Goal: Use online tool/utility: Use online tool/utility

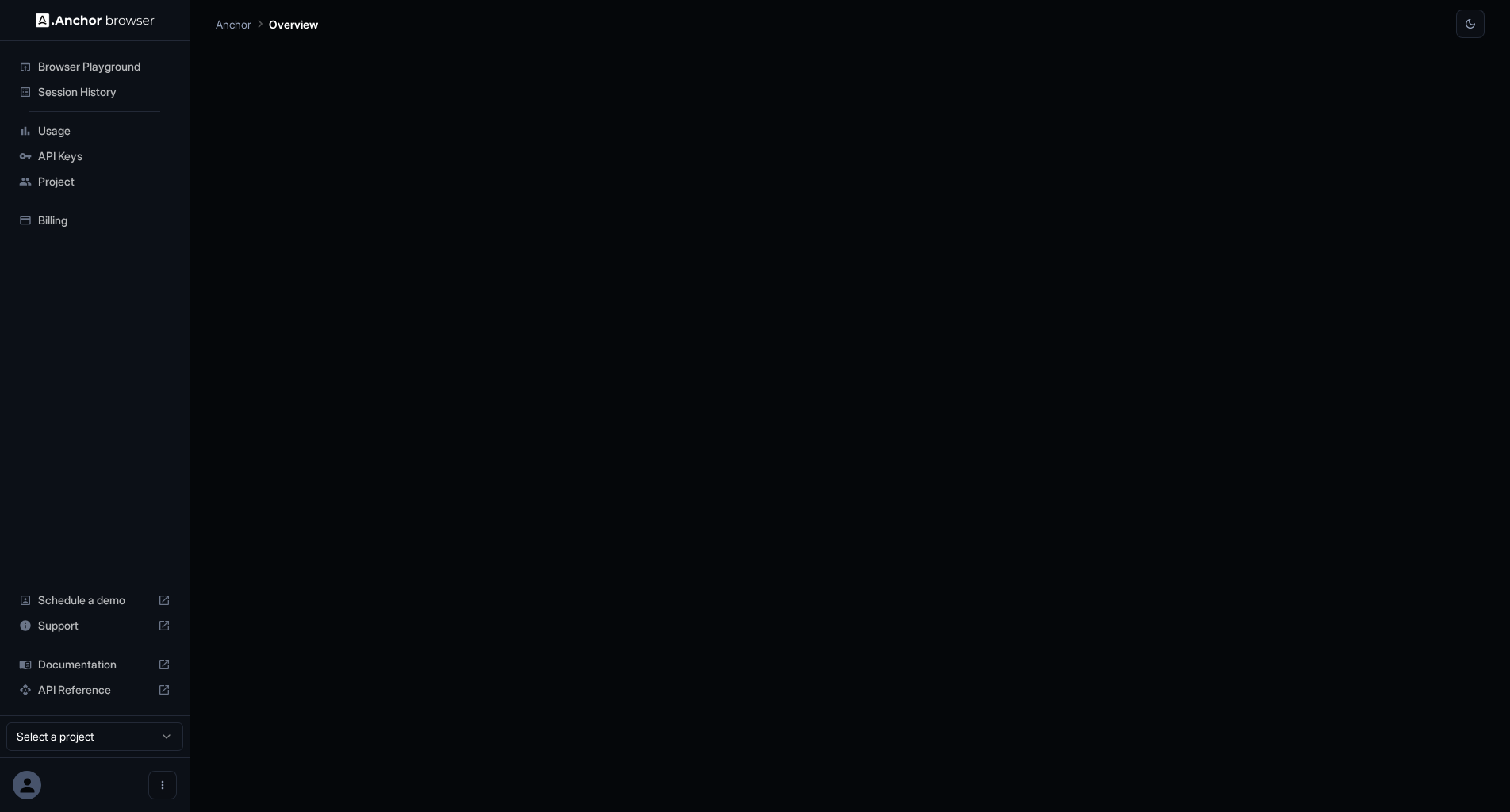
click at [120, 65] on span "Browser Playground" at bounding box center [104, 66] width 133 height 16
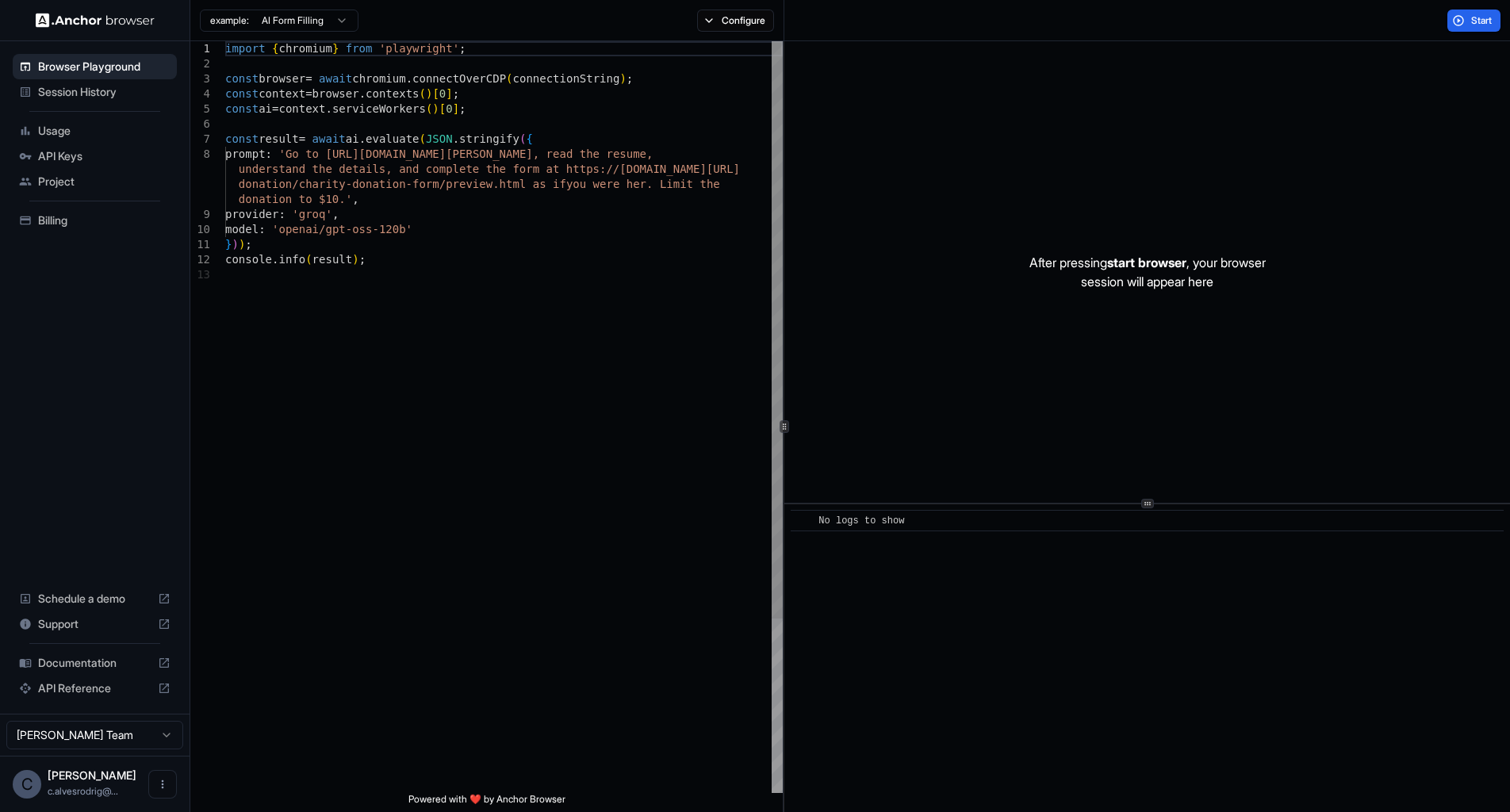
click at [299, 152] on div "import { chromium } from 'playwright' ; const browser = await chromium . connec…" at bounding box center [504, 530] width 558 height 978
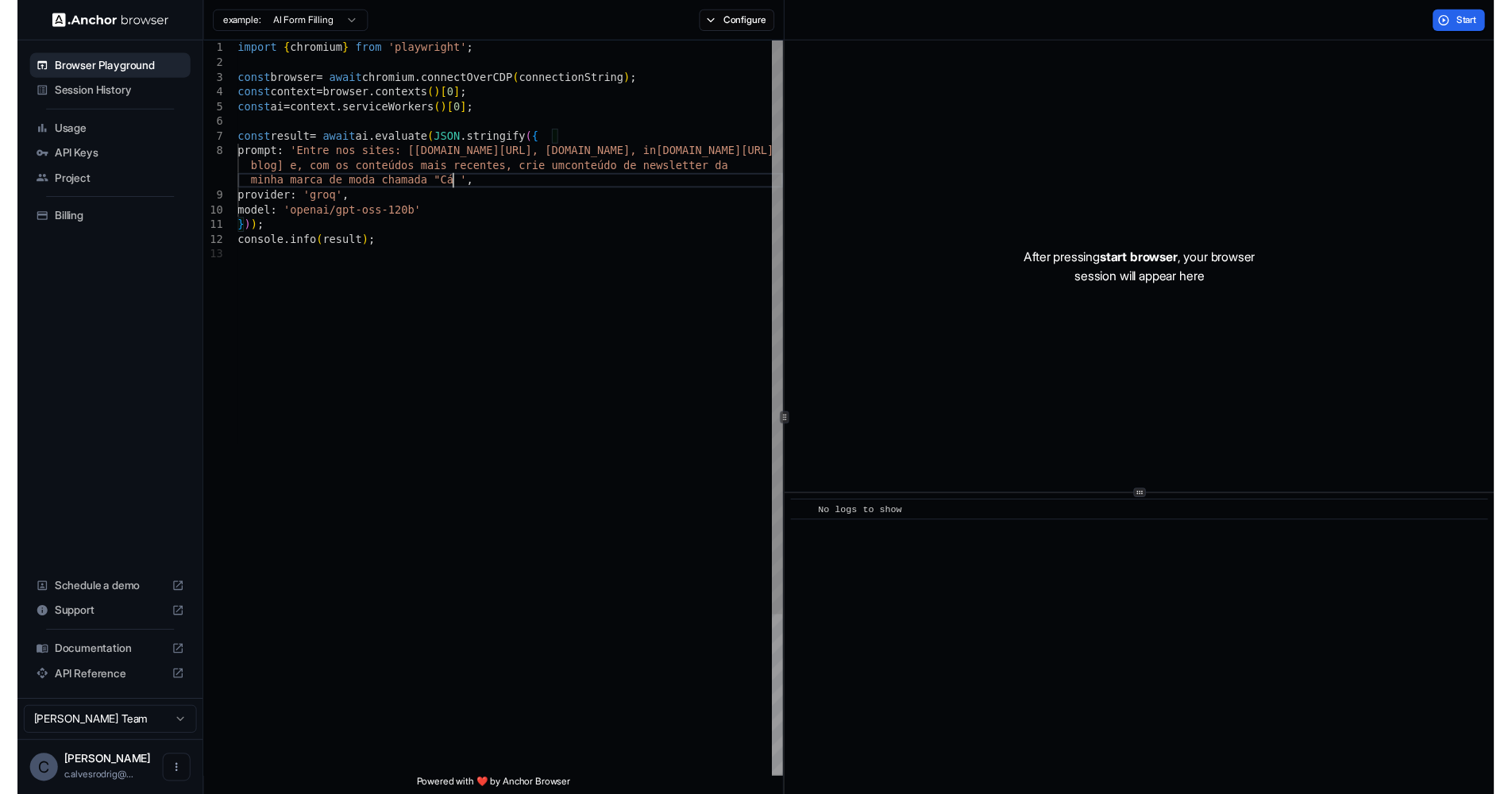
scroll to position [137, 0]
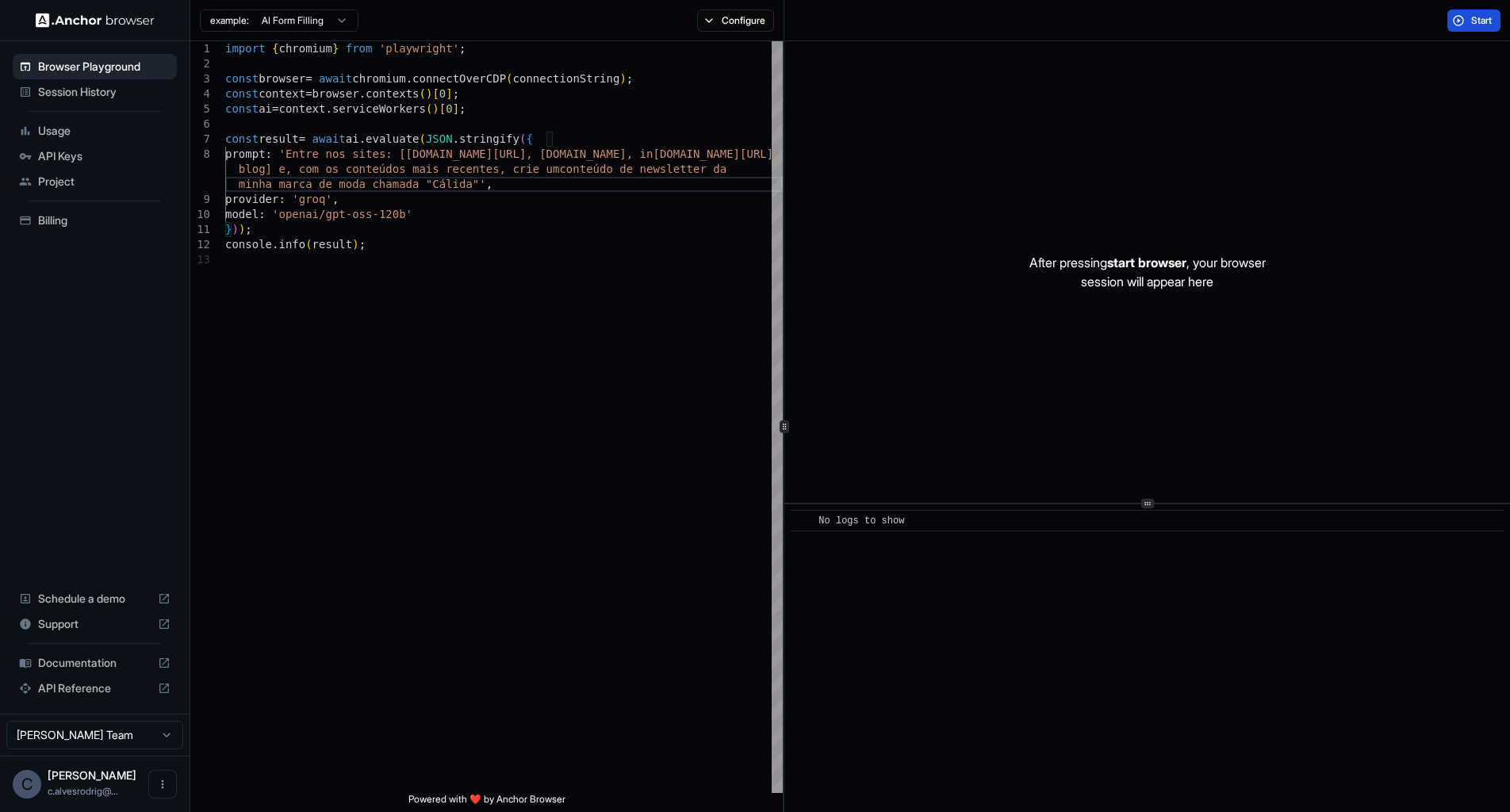
click at [1473, 12] on button "Start" at bounding box center [1474, 20] width 53 height 22
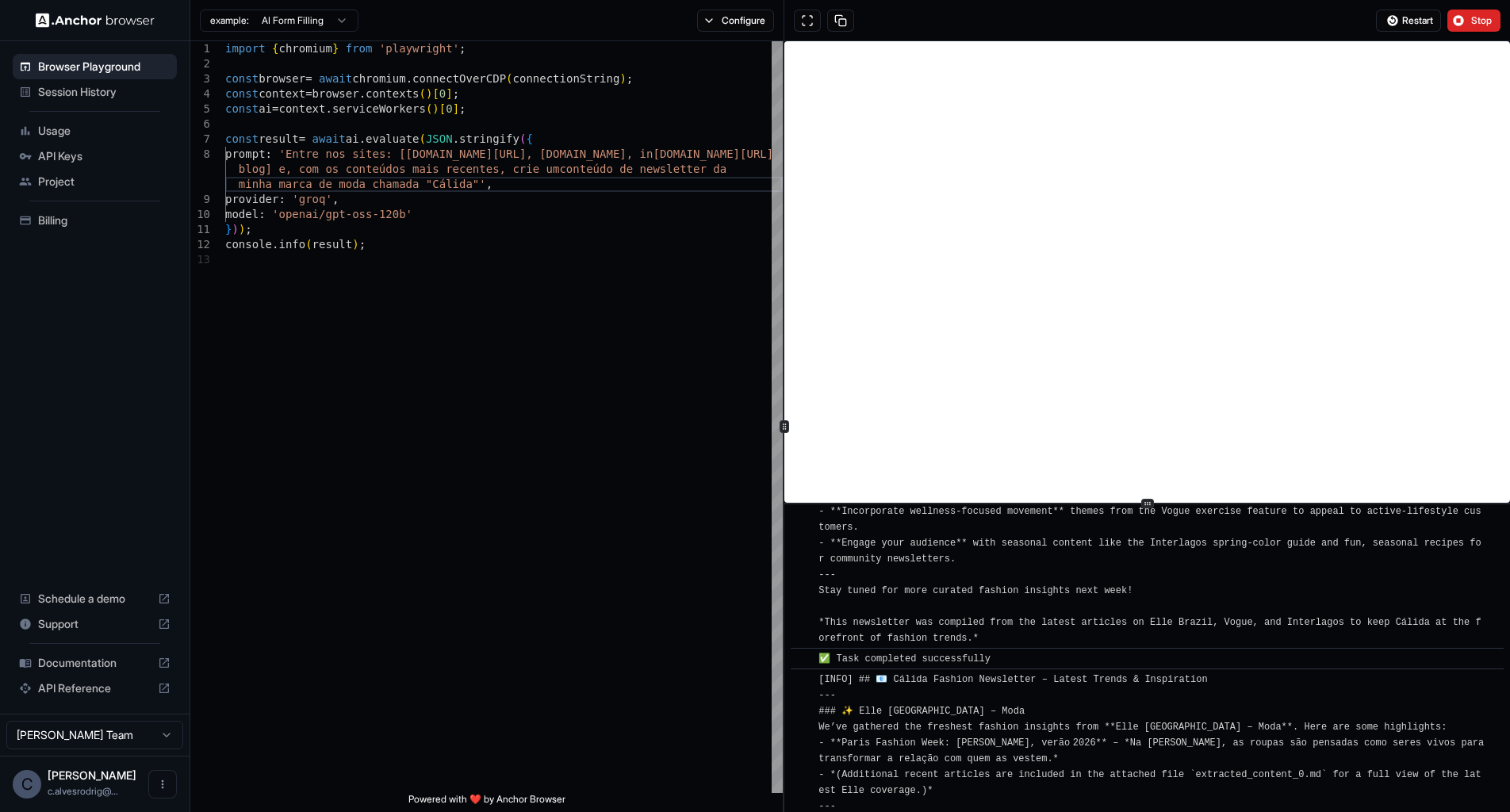
scroll to position [6415, 0]
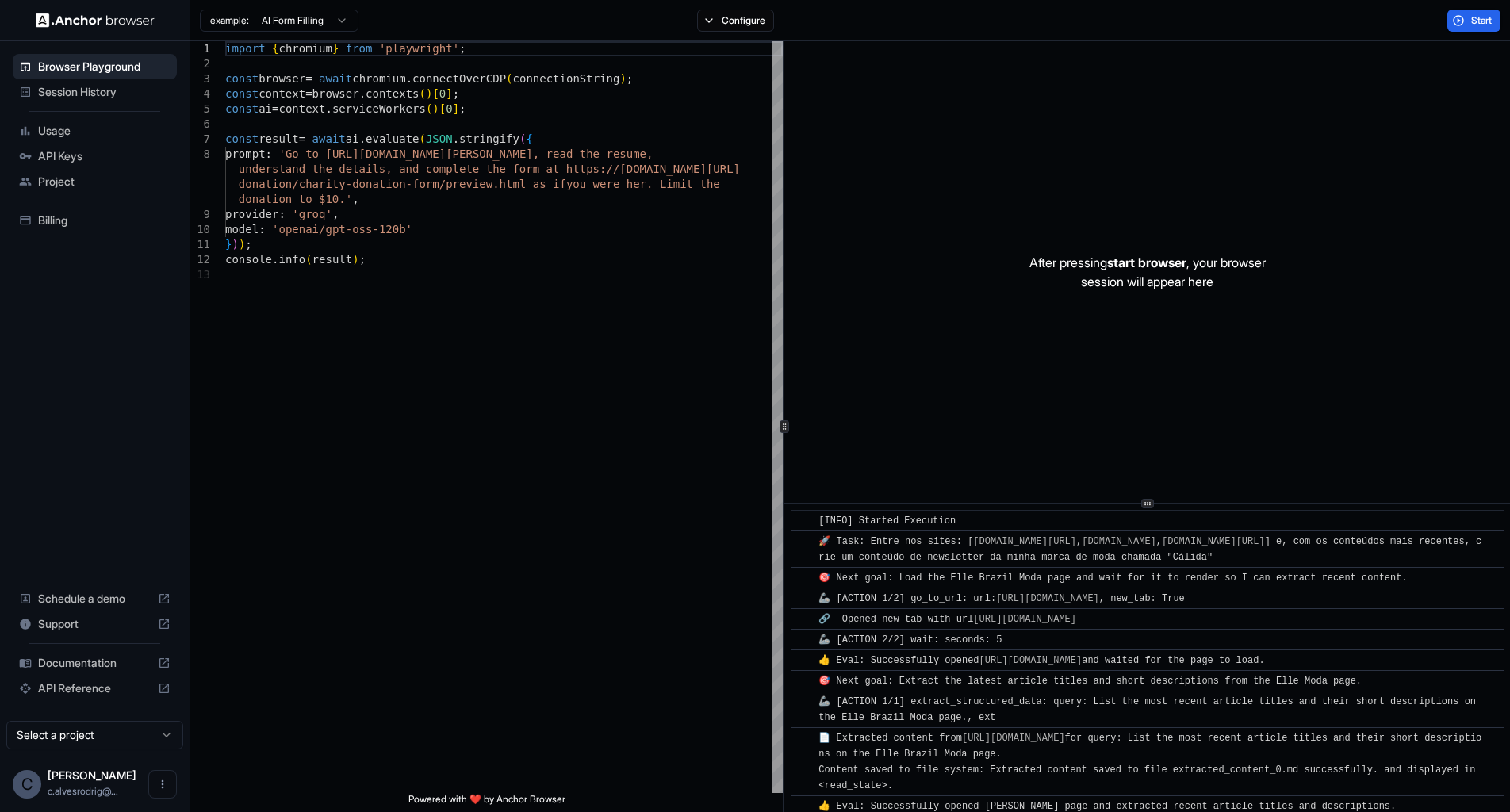
scroll to position [6900, 0]
